Goal: Task Accomplishment & Management: Use online tool/utility

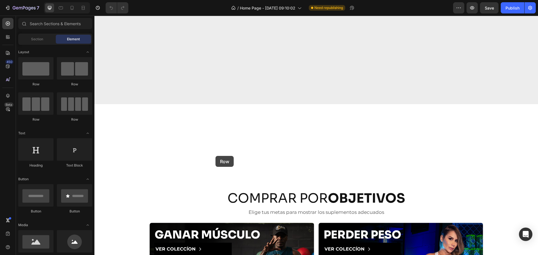
scroll to position [676, 0]
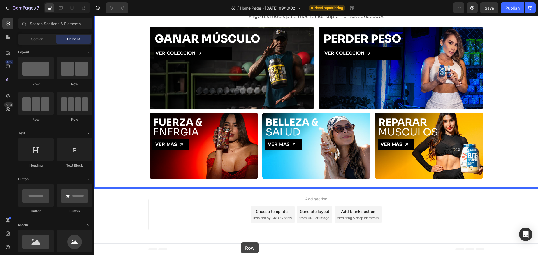
drag, startPoint x: 95, startPoint y: 94, endPoint x: 242, endPoint y: 243, distance: 209.4
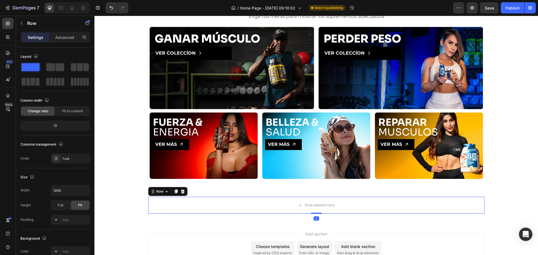
drag, startPoint x: 317, startPoint y: 218, endPoint x: 326, endPoint y: 194, distance: 26.5
click at [321, 202] on div "Drop element here Row 2" at bounding box center [316, 205] width 337 height 17
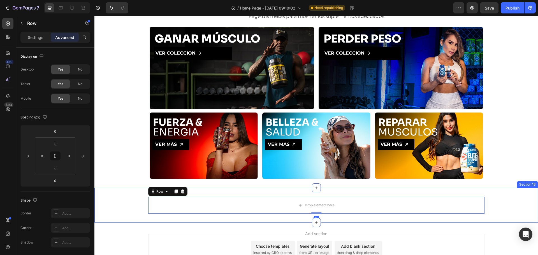
click at [328, 192] on div "Drop element here Row 0 Section 13" at bounding box center [317, 205] width 444 height 35
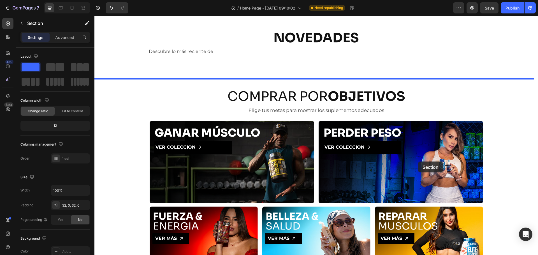
scroll to position [480, 0]
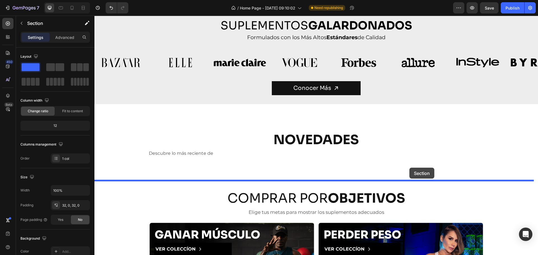
drag, startPoint x: 431, startPoint y: 183, endPoint x: 410, endPoint y: 168, distance: 26.5
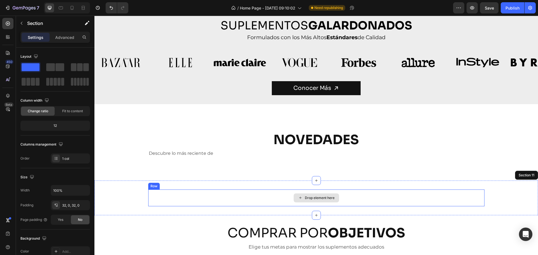
click at [180, 197] on div "Drop element here" at bounding box center [316, 198] width 337 height 17
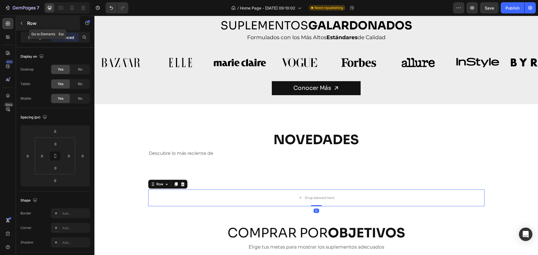
click at [24, 18] on div "Row" at bounding box center [48, 23] width 64 height 15
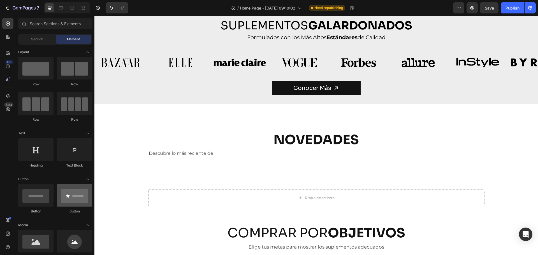
scroll to position [131, 0]
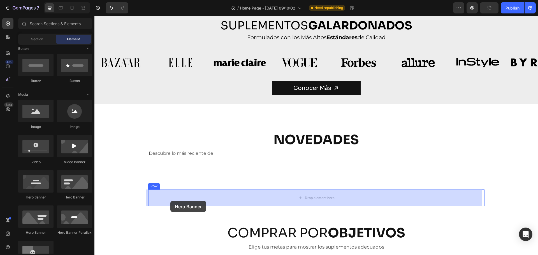
drag, startPoint x: 133, startPoint y: 199, endPoint x: 181, endPoint y: 197, distance: 48.0
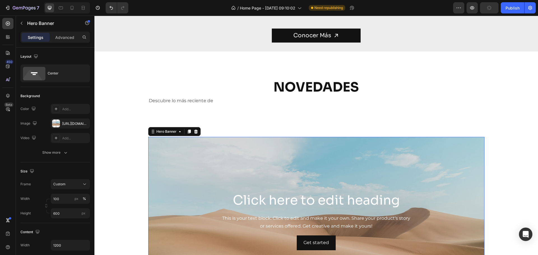
scroll to position [545, 0]
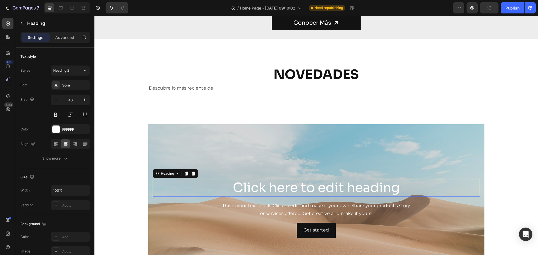
click at [282, 186] on h2 "Click here to edit heading" at bounding box center [317, 188] width 328 height 18
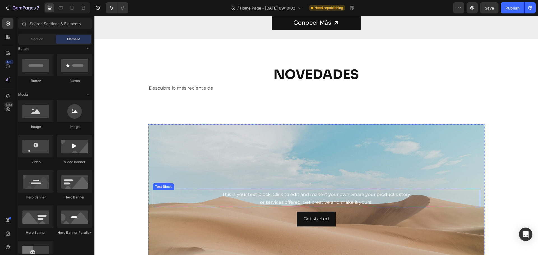
click at [274, 203] on div "This is your text block. Click to edit and make it your own. Share your product…" at bounding box center [317, 198] width 328 height 17
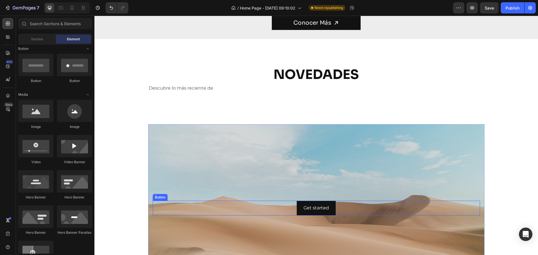
click at [267, 211] on div "Get started Button" at bounding box center [317, 208] width 328 height 15
click at [265, 179] on div "Background Image" at bounding box center [316, 209] width 337 height 168
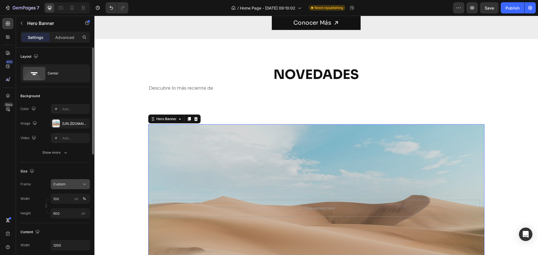
click at [80, 187] on div "Custom" at bounding box center [66, 184] width 27 height 5
click at [77, 196] on span "As banner source" at bounding box center [67, 197] width 28 height 5
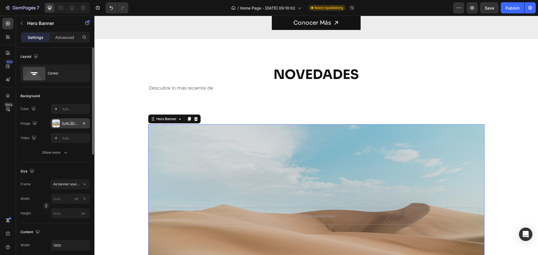
click at [59, 123] on div at bounding box center [56, 124] width 8 height 8
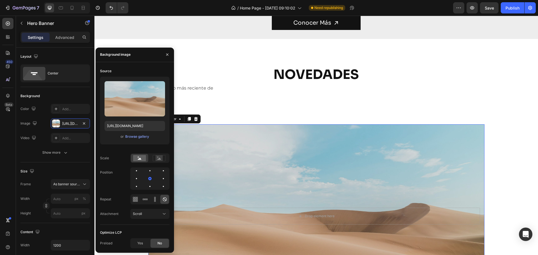
click at [290, 145] on div "Background Image" at bounding box center [316, 217] width 337 height 184
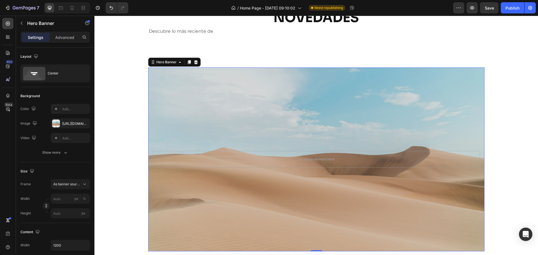
scroll to position [676, 0]
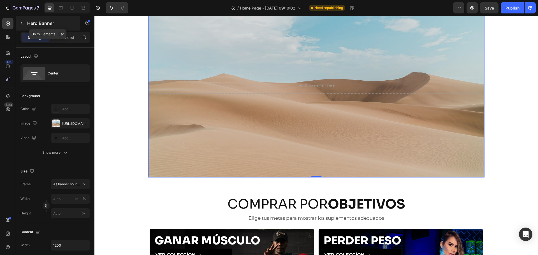
click at [20, 22] on icon "button" at bounding box center [21, 23] width 4 height 4
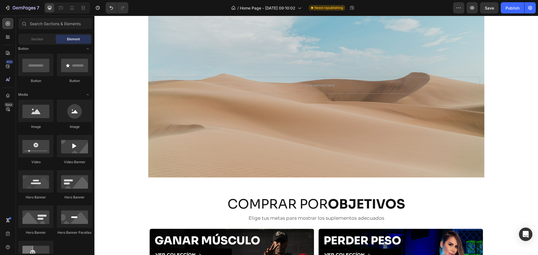
scroll to position [0, 0]
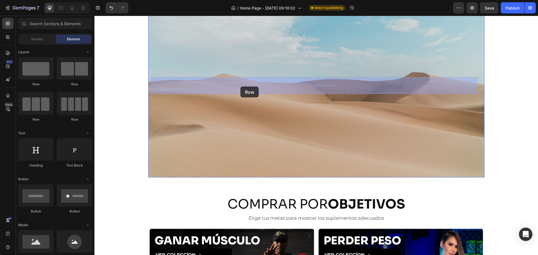
drag, startPoint x: 126, startPoint y: 86, endPoint x: 241, endPoint y: 87, distance: 114.1
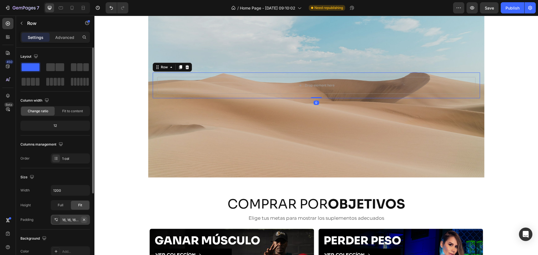
click at [84, 220] on icon "button" at bounding box center [84, 220] width 2 height 2
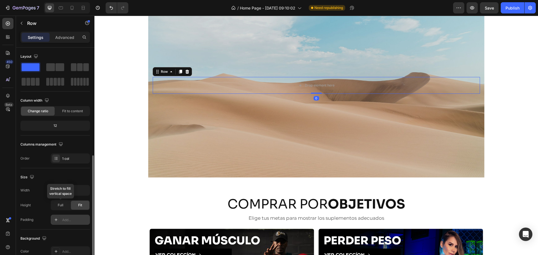
scroll to position [118, 0]
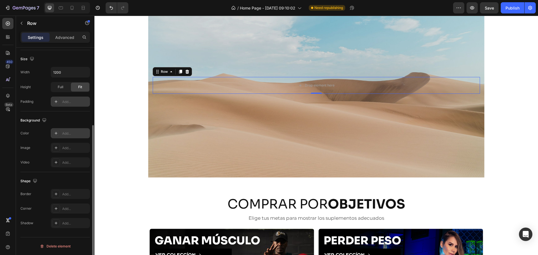
click at [54, 132] on icon at bounding box center [56, 133] width 4 height 4
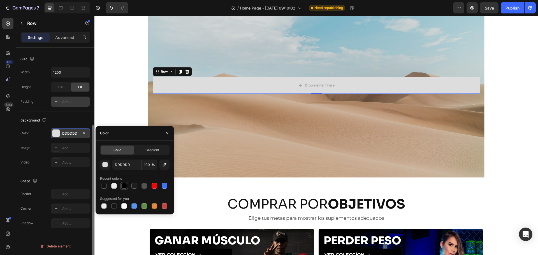
click at [124, 186] on div at bounding box center [124, 186] width 6 height 6
type input "000000"
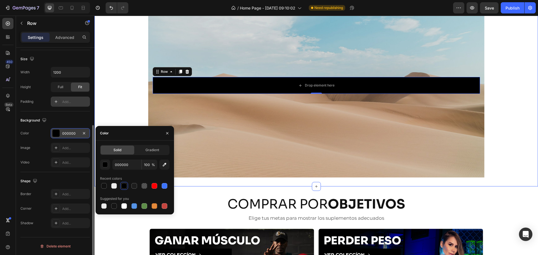
click at [123, 81] on div "Drop element here Row 0 Hero Banner Row" at bounding box center [317, 86] width 444 height 184
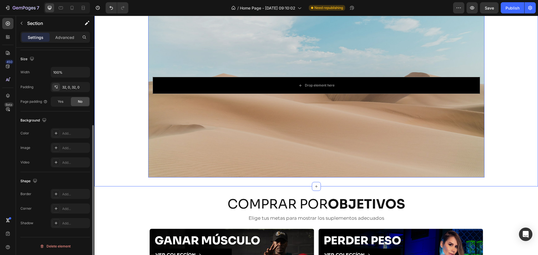
scroll to position [0, 0]
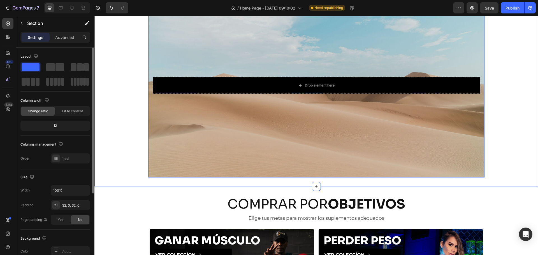
click at [240, 55] on div "Background Image" at bounding box center [316, 86] width 337 height 184
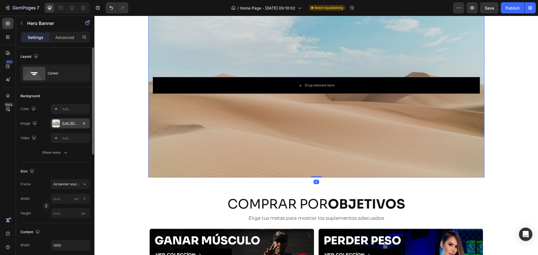
click at [64, 123] on div "[URL][DOMAIN_NAME]" at bounding box center [70, 123] width 16 height 5
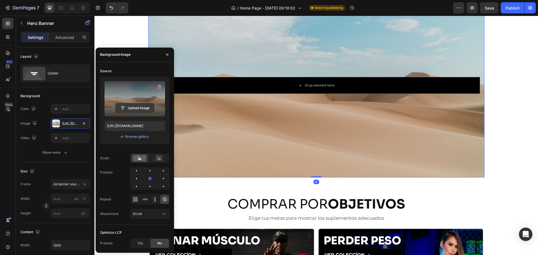
click at [149, 110] on input "file" at bounding box center [135, 108] width 39 height 10
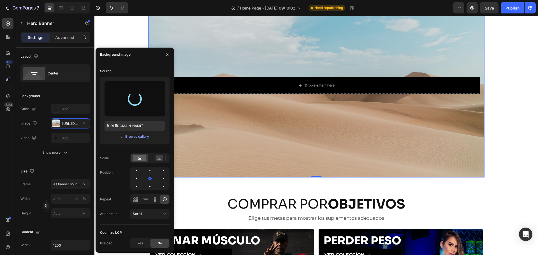
scroll to position [611, 0]
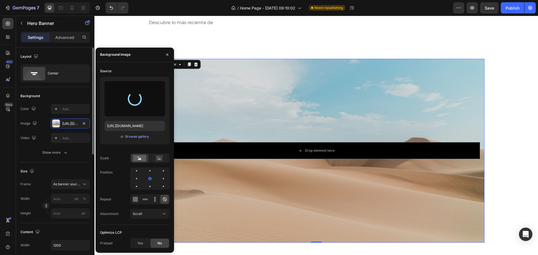
type input "[URL][DOMAIN_NAME]"
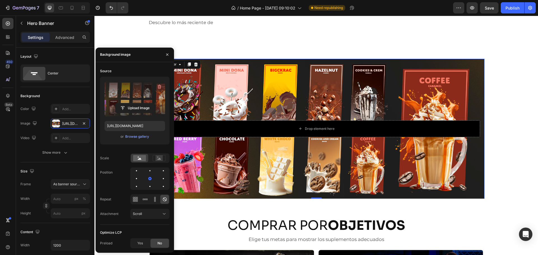
click at [335, 95] on div "Background Image" at bounding box center [316, 129] width 337 height 140
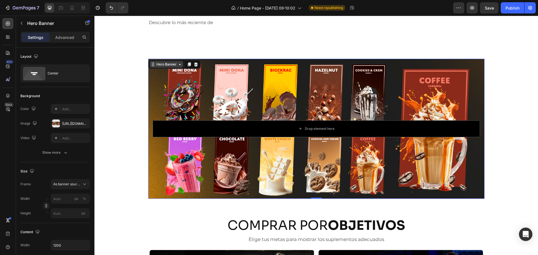
click at [165, 65] on div "Hero Banner" at bounding box center [166, 64] width 22 height 5
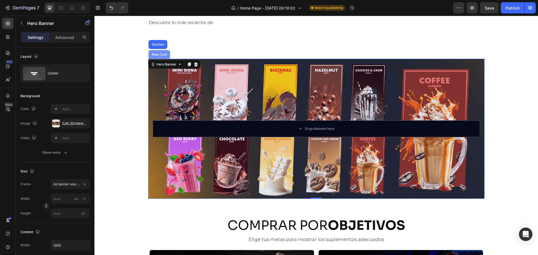
click at [159, 59] on div "Row 1 col" at bounding box center [160, 54] width 22 height 9
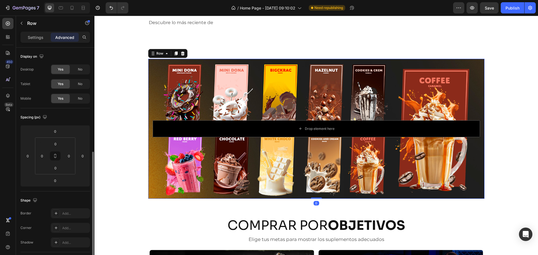
scroll to position [65, 0]
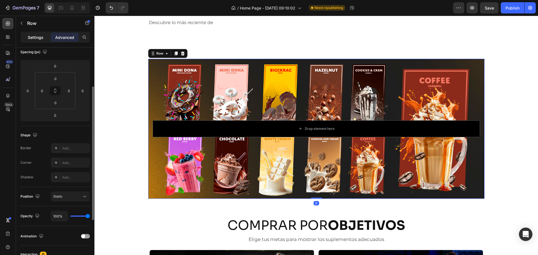
click at [46, 36] on div "Settings" at bounding box center [36, 37] width 28 height 9
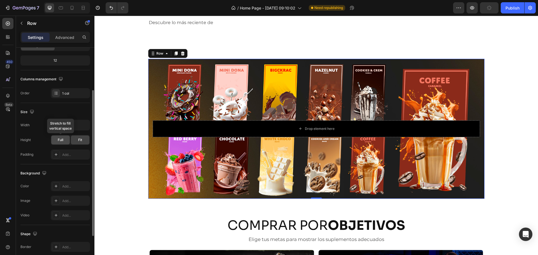
click at [59, 138] on span "Full" at bounding box center [61, 140] width 6 height 5
click at [153, 50] on div "Row" at bounding box center [160, 53] width 20 height 7
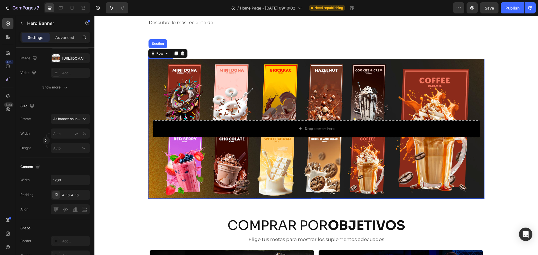
click at [164, 87] on div "Background Image" at bounding box center [316, 129] width 337 height 140
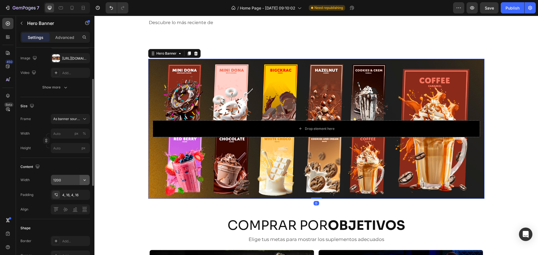
click at [85, 181] on icon "button" at bounding box center [85, 181] width 6 height 6
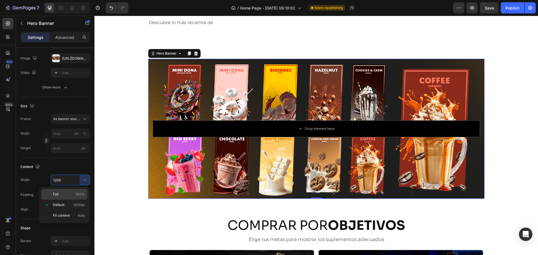
click at [65, 197] on p "Full 100%" at bounding box center [69, 194] width 32 height 5
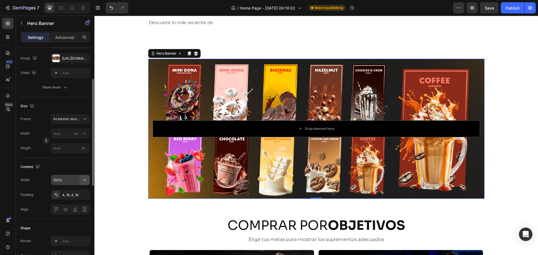
click at [83, 181] on icon "button" at bounding box center [85, 181] width 6 height 6
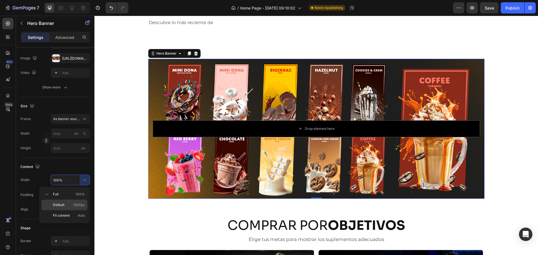
click at [69, 207] on p "Default 1200px" at bounding box center [69, 205] width 32 height 5
type input "1200"
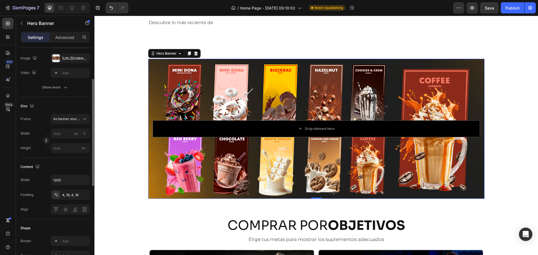
click at [76, 166] on div "Content" at bounding box center [55, 167] width 70 height 9
click at [149, 129] on div "Drop element here Row" at bounding box center [316, 128] width 337 height 19
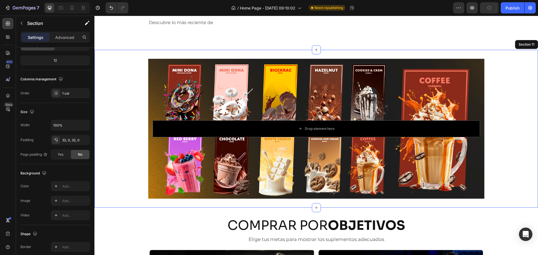
click at [137, 87] on div "Drop element here Row Hero Banner 0 Row" at bounding box center [317, 129] width 444 height 140
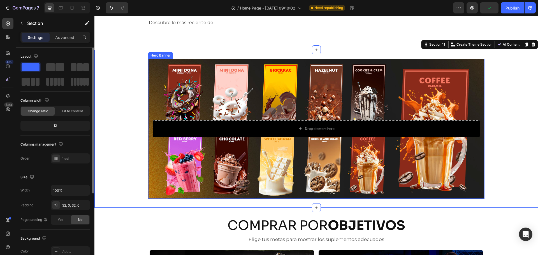
click at [168, 63] on div "Background Image" at bounding box center [316, 129] width 337 height 140
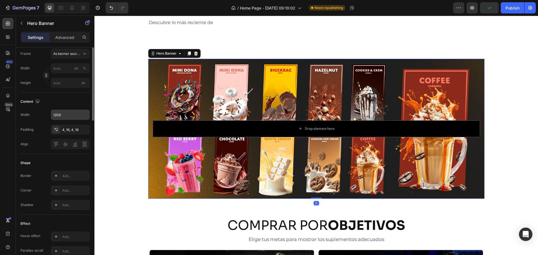
scroll to position [196, 0]
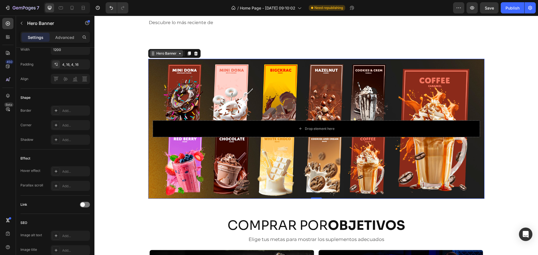
click at [160, 52] on div "Hero Banner" at bounding box center [166, 53] width 22 height 5
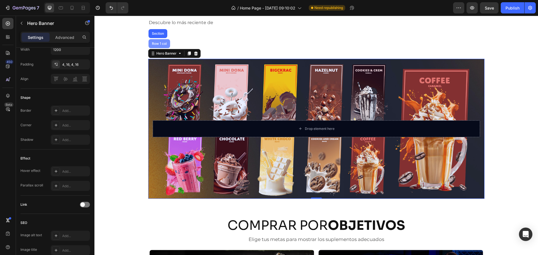
click at [160, 43] on div "Row 1 col" at bounding box center [159, 43] width 17 height 3
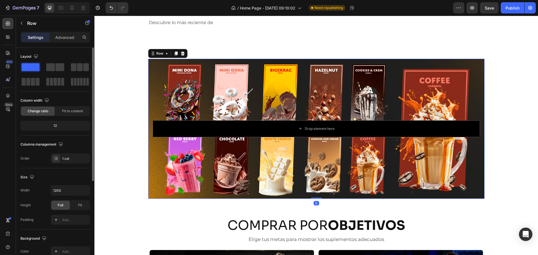
scroll to position [65, 0]
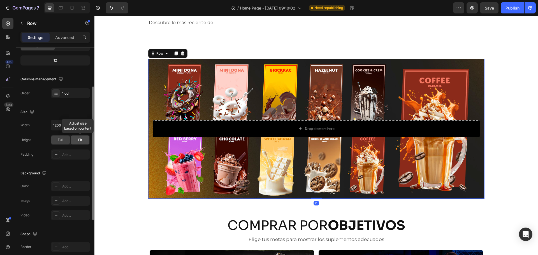
click at [81, 138] on span "Fit" at bounding box center [80, 140] width 4 height 5
click at [62, 141] on span "Full" at bounding box center [61, 140] width 6 height 5
click at [155, 53] on div "Row" at bounding box center [159, 53] width 9 height 5
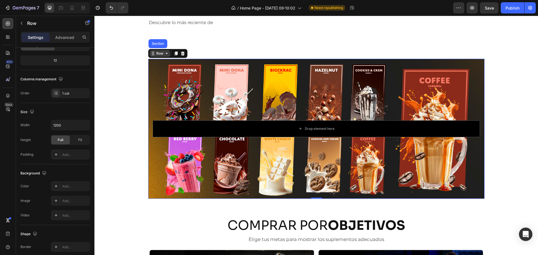
click at [152, 55] on icon at bounding box center [153, 53] width 4 height 4
click at [154, 79] on div "Background Image" at bounding box center [316, 129] width 337 height 140
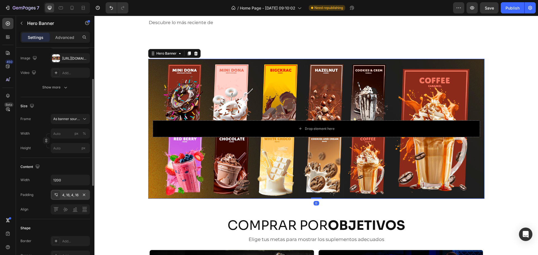
scroll to position [196, 0]
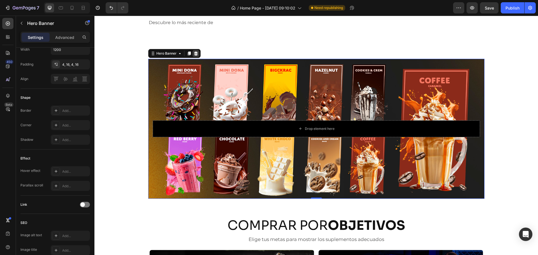
click at [194, 52] on icon at bounding box center [196, 54] width 4 height 4
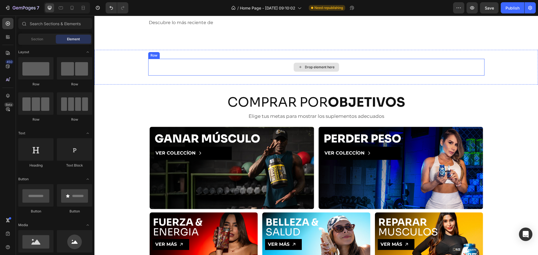
click at [190, 74] on div "Drop element here" at bounding box center [316, 67] width 337 height 17
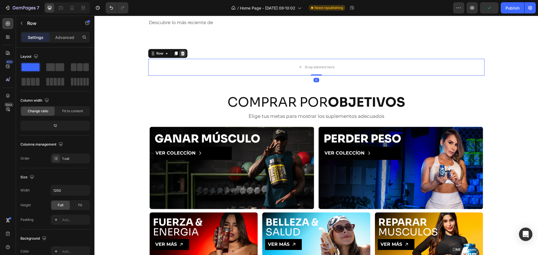
click at [181, 51] on icon at bounding box center [183, 53] width 4 height 4
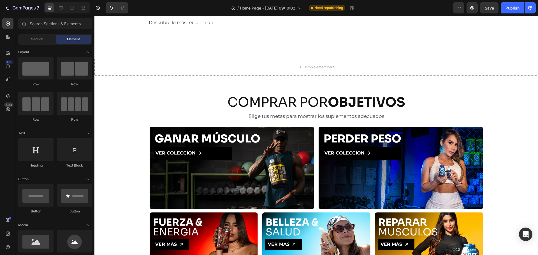
scroll to position [131, 0]
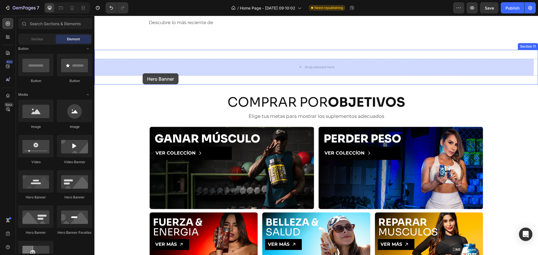
drag, startPoint x: 151, startPoint y: 189, endPoint x: 153, endPoint y: 66, distance: 122.9
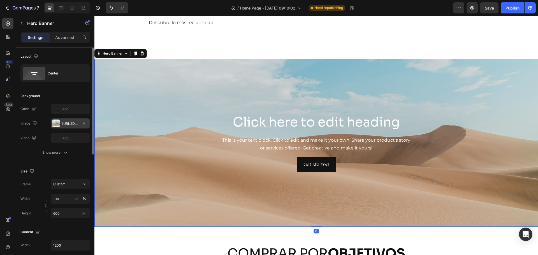
click at [61, 124] on div "[URL][DOMAIN_NAME]" at bounding box center [70, 124] width 39 height 10
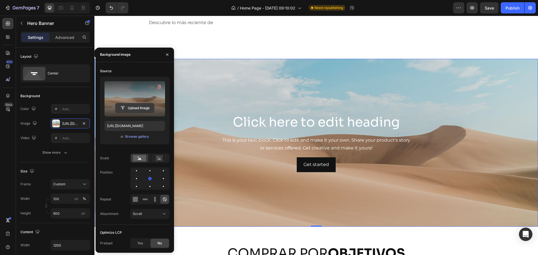
click at [127, 110] on input "file" at bounding box center [135, 108] width 39 height 10
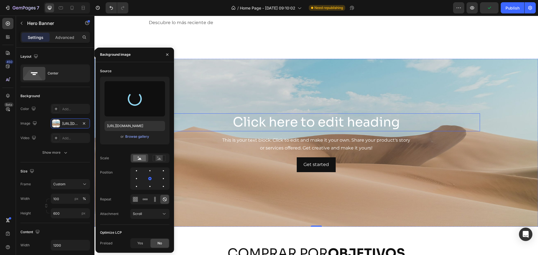
type input "[URL][DOMAIN_NAME]"
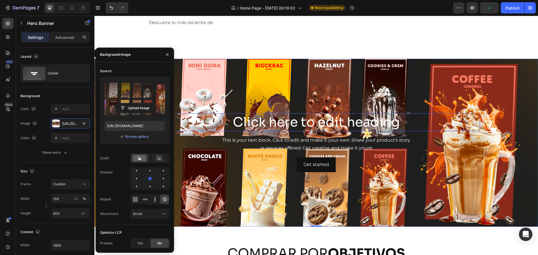
click at [303, 124] on h2 "Click here to edit heading" at bounding box center [317, 123] width 328 height 18
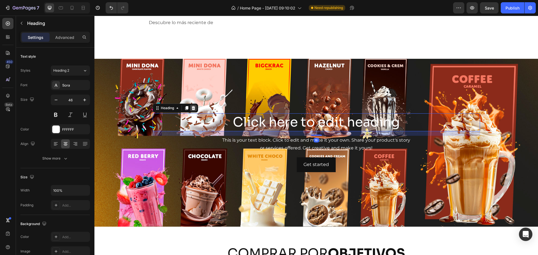
click at [191, 110] on div at bounding box center [193, 108] width 7 height 7
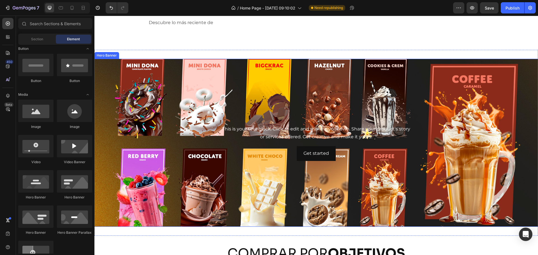
click at [267, 127] on div "This is your text block. Click to edit and make it your own. Share your product…" at bounding box center [317, 133] width 328 height 17
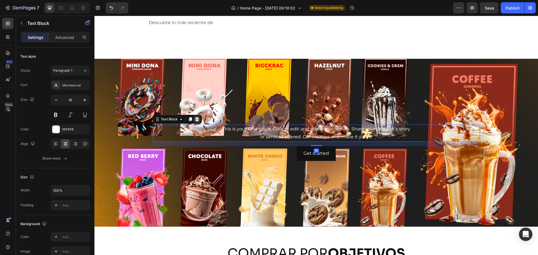
click at [196, 118] on icon at bounding box center [197, 119] width 4 height 4
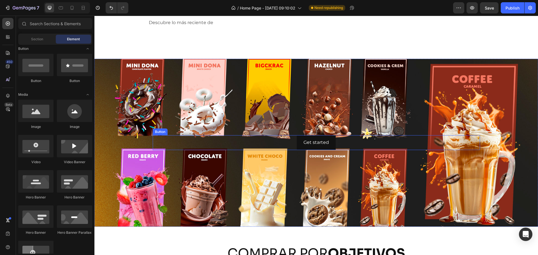
click at [258, 142] on div "Get started Button" at bounding box center [317, 142] width 328 height 15
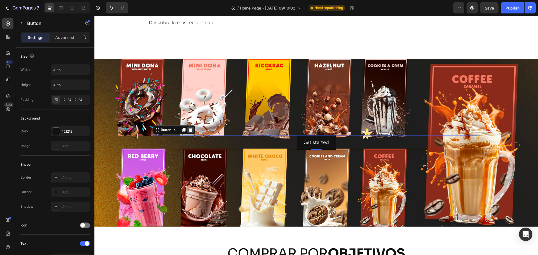
click at [189, 128] on icon at bounding box center [191, 130] width 4 height 4
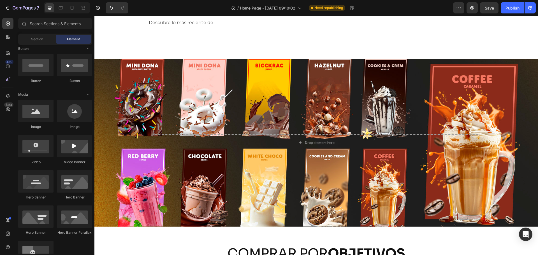
scroll to position [0, 0]
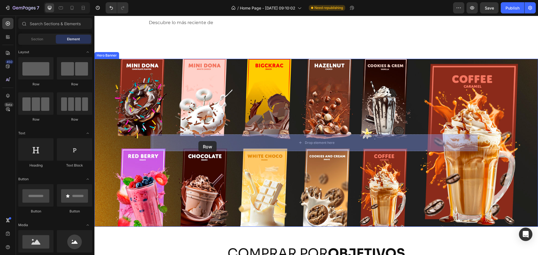
drag, startPoint x: 124, startPoint y: 91, endPoint x: 199, endPoint y: 141, distance: 89.8
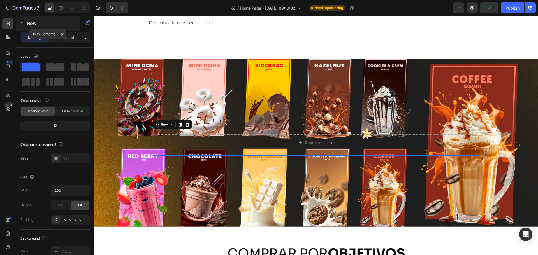
click at [27, 24] on div "Row" at bounding box center [48, 23] width 64 height 15
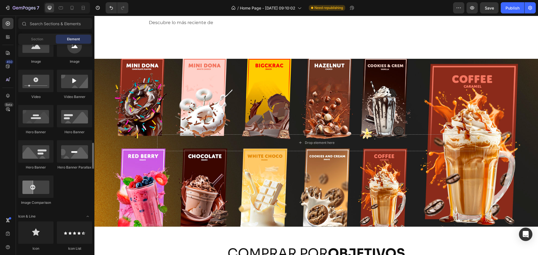
scroll to position [392, 0]
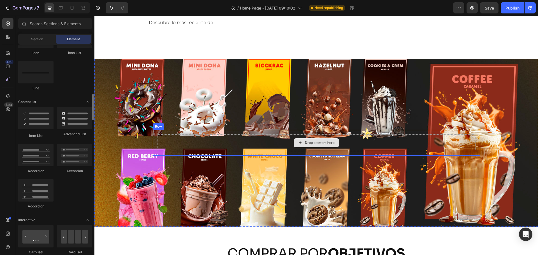
click at [171, 144] on div "Drop element here" at bounding box center [316, 143] width 319 height 17
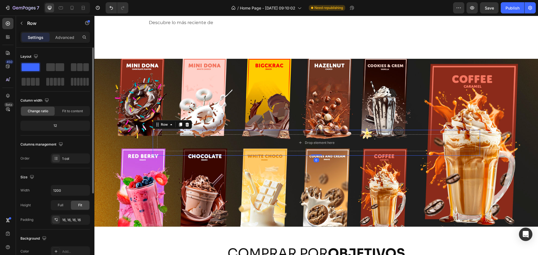
scroll to position [118, 0]
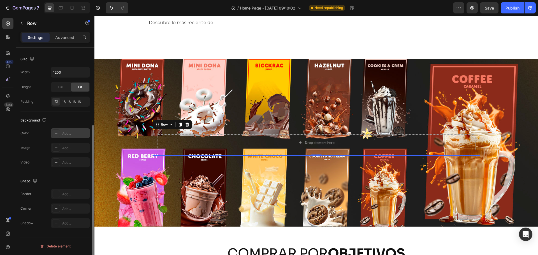
click at [54, 133] on div at bounding box center [56, 134] width 8 height 8
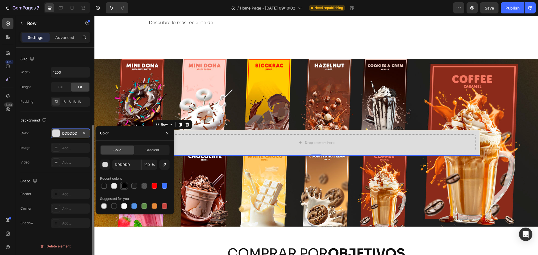
click at [124, 188] on div at bounding box center [124, 186] width 6 height 6
type input "000000"
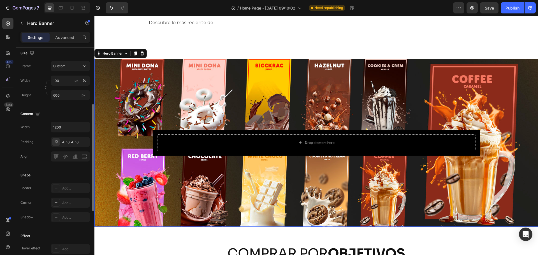
click at [245, 195] on div "Background Image" at bounding box center [317, 143] width 444 height 168
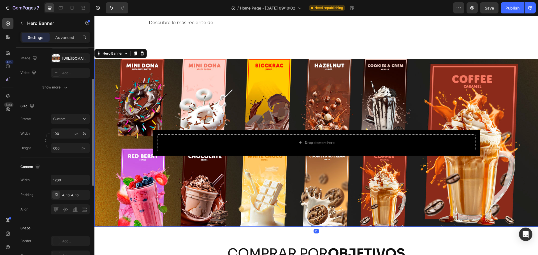
scroll to position [131, 0]
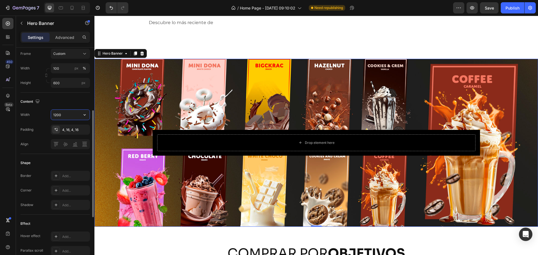
click at [68, 114] on input "1200" at bounding box center [70, 115] width 39 height 10
click at [77, 51] on button "Custom" at bounding box center [70, 54] width 39 height 10
click at [81, 70] on div "As banner source" at bounding box center [65, 67] width 45 height 10
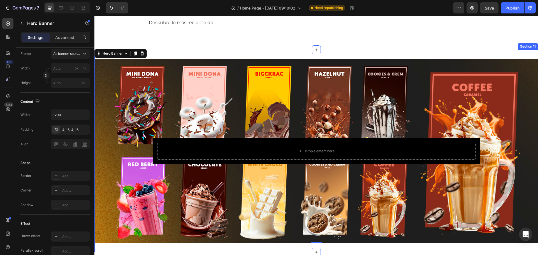
click at [213, 54] on div "Drop element here Row Hero Banner 0 Section 11" at bounding box center [317, 151] width 444 height 203
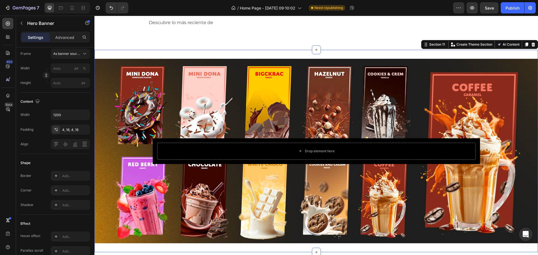
scroll to position [0, 0]
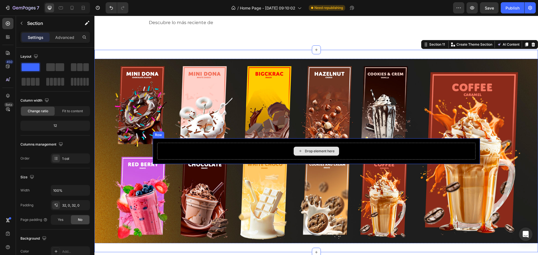
click at [258, 153] on div "Drop element here" at bounding box center [316, 151] width 319 height 17
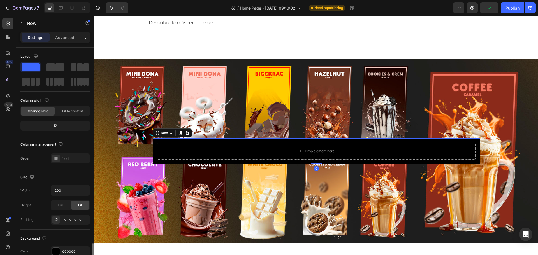
scroll to position [118, 0]
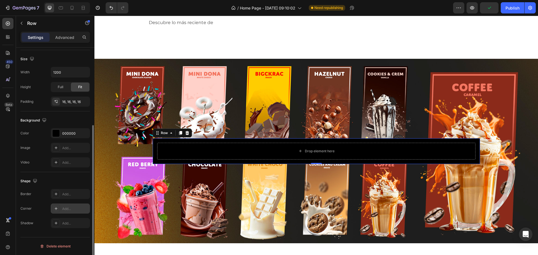
click at [72, 207] on div "Add..." at bounding box center [75, 209] width 26 height 5
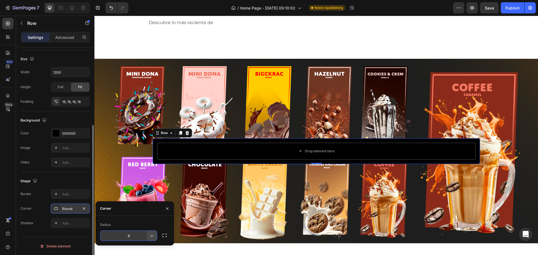
click at [151, 237] on icon "button" at bounding box center [152, 236] width 6 height 6
click at [132, 232] on input "8" at bounding box center [128, 236] width 57 height 10
type input "6"
type input "16"
click at [147, 217] on div "Radius 16" at bounding box center [135, 231] width 79 height 30
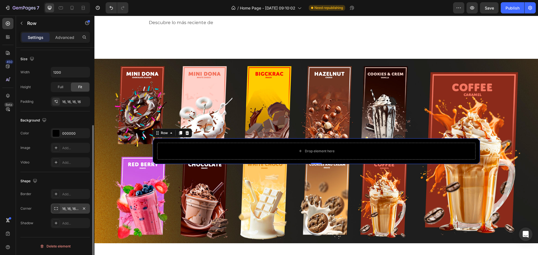
click at [79, 183] on div "Shape" at bounding box center [55, 181] width 70 height 9
click at [127, 154] on div "Background Image" at bounding box center [317, 151] width 444 height 185
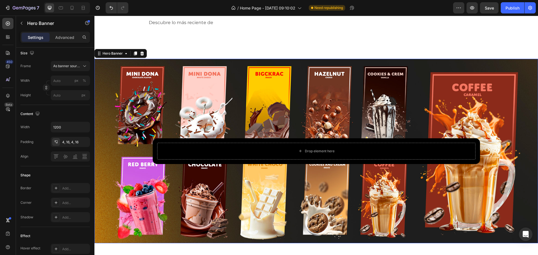
scroll to position [0, 0]
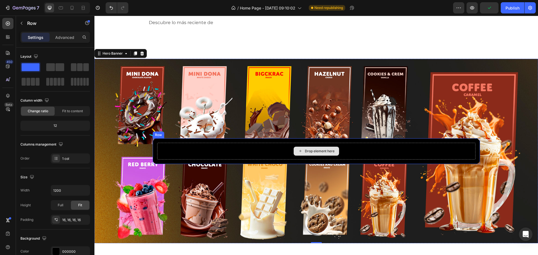
click at [174, 150] on div "Drop element here" at bounding box center [316, 151] width 319 height 17
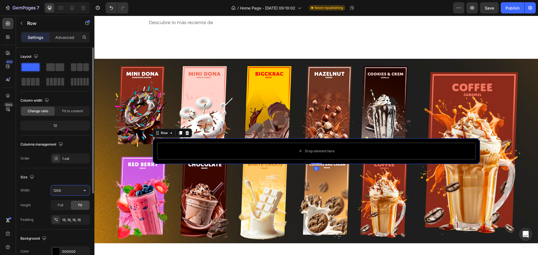
click at [68, 192] on input "1200" at bounding box center [70, 191] width 39 height 10
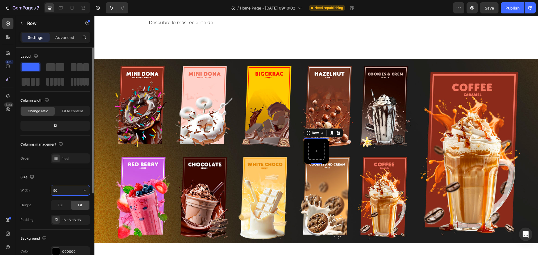
type input "9"
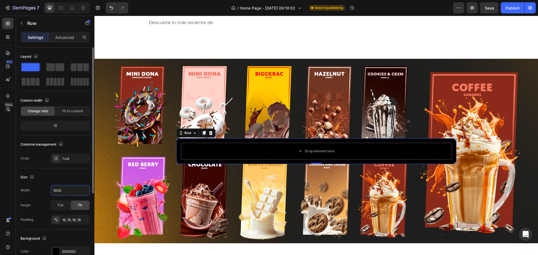
type input "1000"
click at [73, 178] on div "Size" at bounding box center [55, 177] width 70 height 9
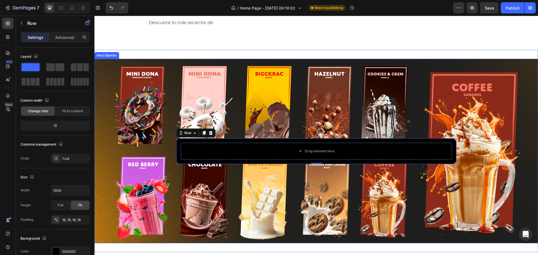
click at [144, 174] on div "Background Image" at bounding box center [317, 151] width 444 height 185
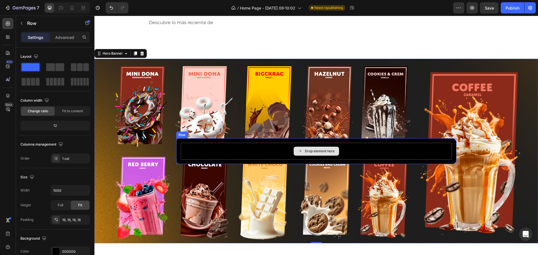
click at [207, 151] on div "Drop element here" at bounding box center [316, 151] width 271 height 17
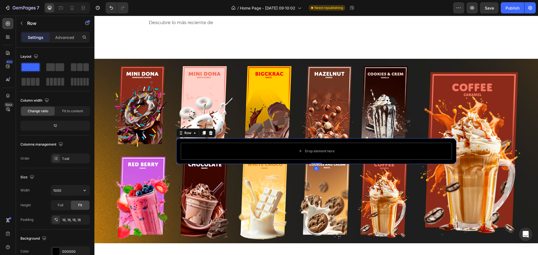
scroll to position [118, 0]
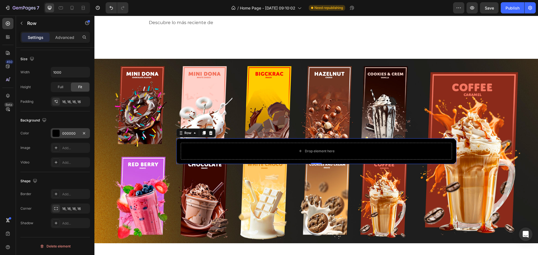
click at [55, 134] on div at bounding box center [55, 133] width 7 height 7
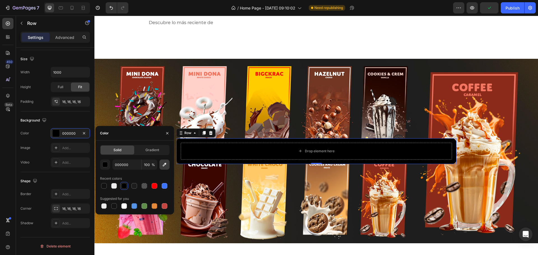
click at [167, 162] on icon "button" at bounding box center [165, 165] width 6 height 6
type input "FFFFFF"
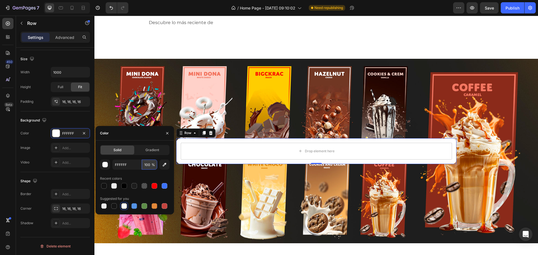
click at [149, 164] on input "100" at bounding box center [149, 165] width 15 height 10
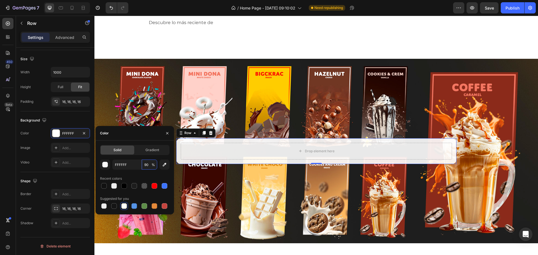
type input "9"
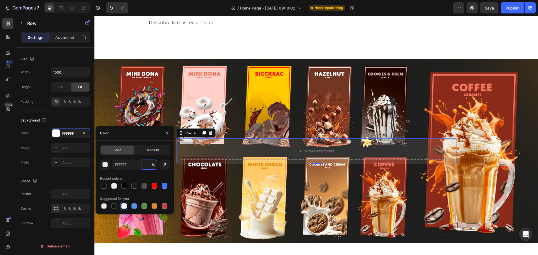
type input "0"
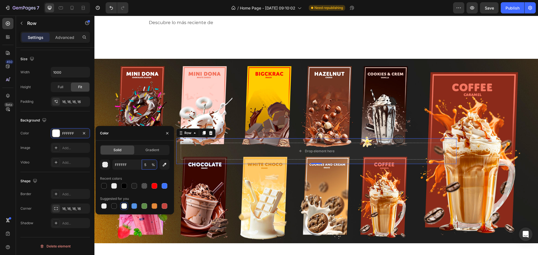
type input "50"
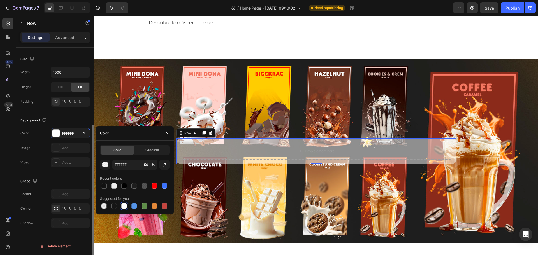
click at [82, 175] on div "Shape Border Add... Corner 16, 16, 16, 16 Shadow Add..." at bounding box center [55, 202] width 70 height 61
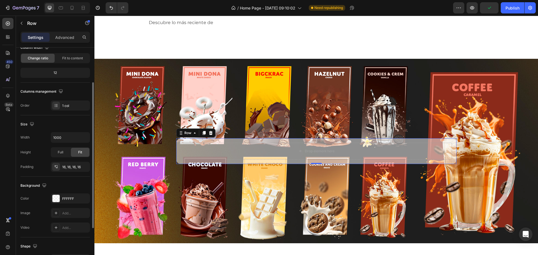
scroll to position [0, 0]
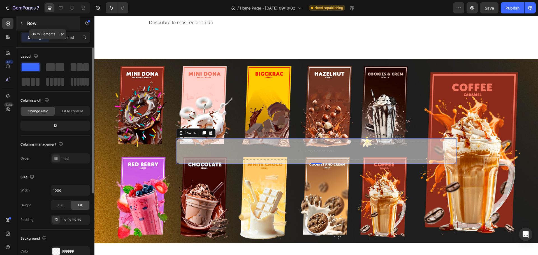
click at [22, 24] on icon "button" at bounding box center [22, 23] width 2 height 3
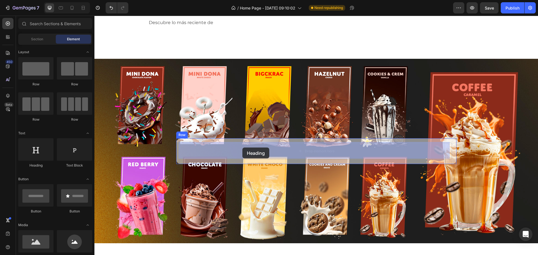
drag, startPoint x: 141, startPoint y: 160, endPoint x: 243, endPoint y: 148, distance: 102.3
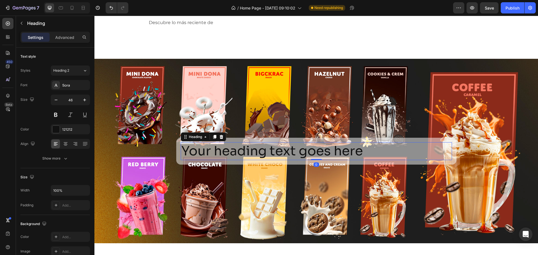
click at [242, 149] on h2 "Your heading text goes here" at bounding box center [316, 151] width 271 height 18
click at [63, 144] on icon at bounding box center [66, 144] width 6 height 6
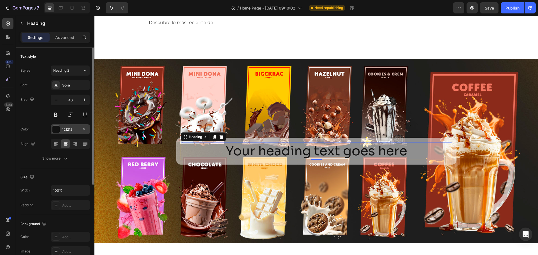
click at [55, 133] on div at bounding box center [55, 129] width 7 height 7
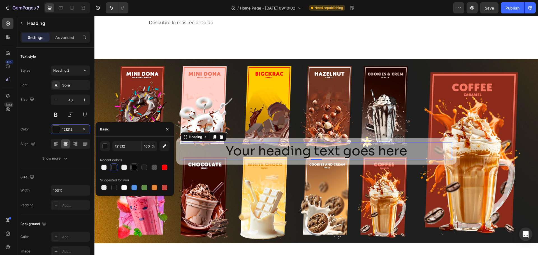
drag, startPoint x: 136, startPoint y: 173, endPoint x: 134, endPoint y: 168, distance: 5.3
click at [136, 172] on div "121212 100 % Recent colors Suggested for you" at bounding box center [135, 166] width 70 height 50
click at [134, 168] on div at bounding box center [135, 168] width 6 height 6
type input "000000"
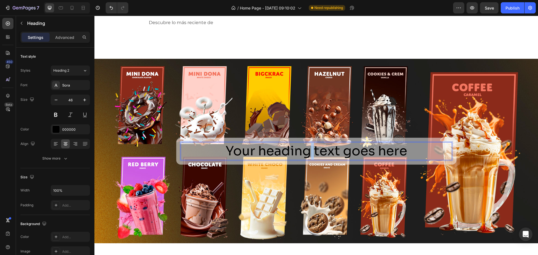
click at [306, 151] on p "Your heading text goes here" at bounding box center [316, 151] width 270 height 17
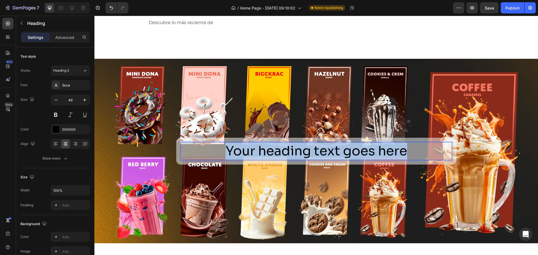
click at [306, 151] on p "Your heading text goes here" at bounding box center [316, 151] width 270 height 17
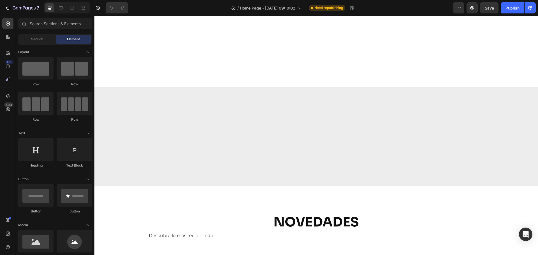
scroll to position [524, 0]
